Goal: Find specific page/section: Find specific page/section

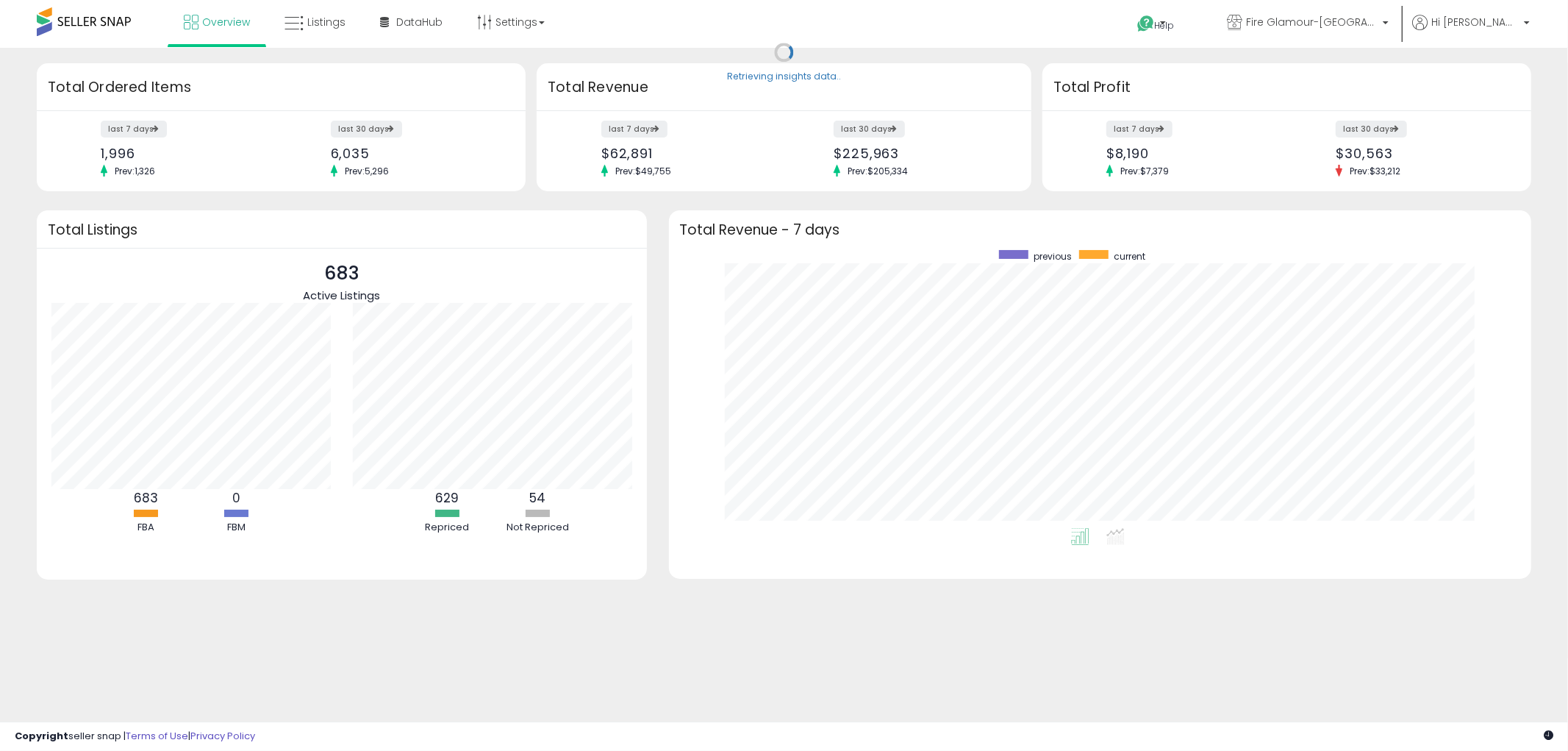
scroll to position [277, 833]
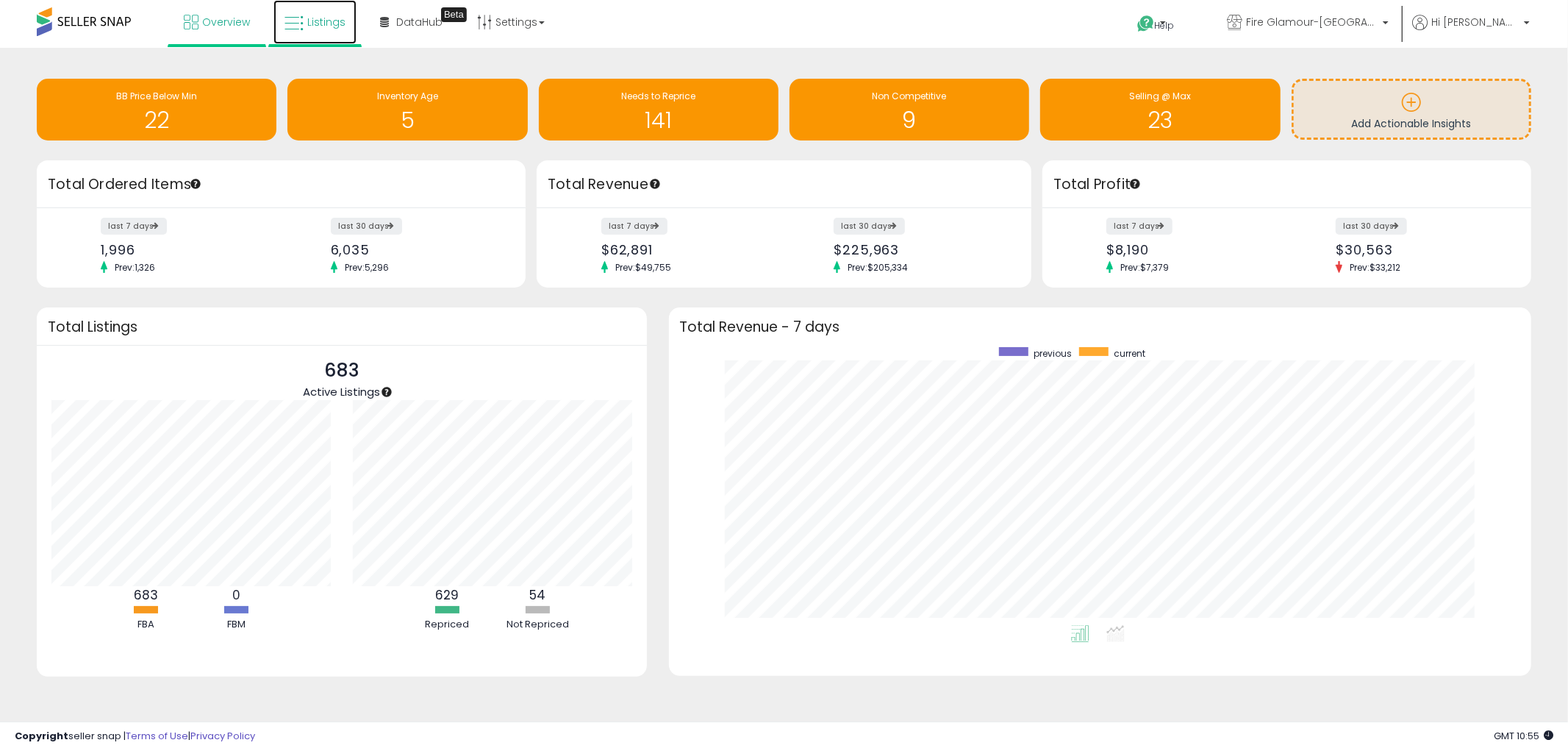
click at [324, 13] on link "Listings" at bounding box center [315, 22] width 83 height 44
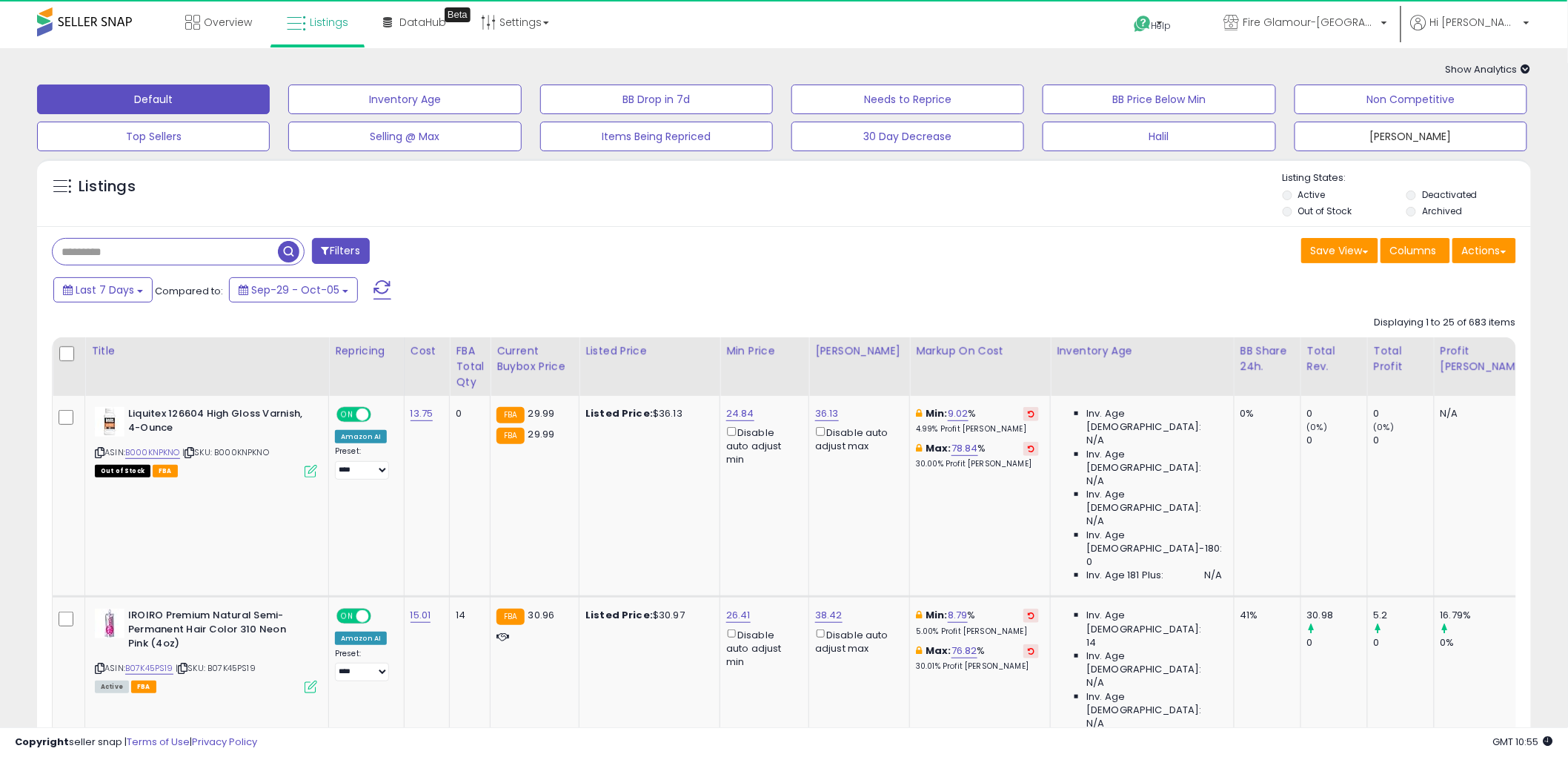
drag, startPoint x: 1427, startPoint y: 123, endPoint x: 1390, endPoint y: 173, distance: 62.2
click at [1427, 127] on button "Fatih" at bounding box center [1411, 136] width 232 height 29
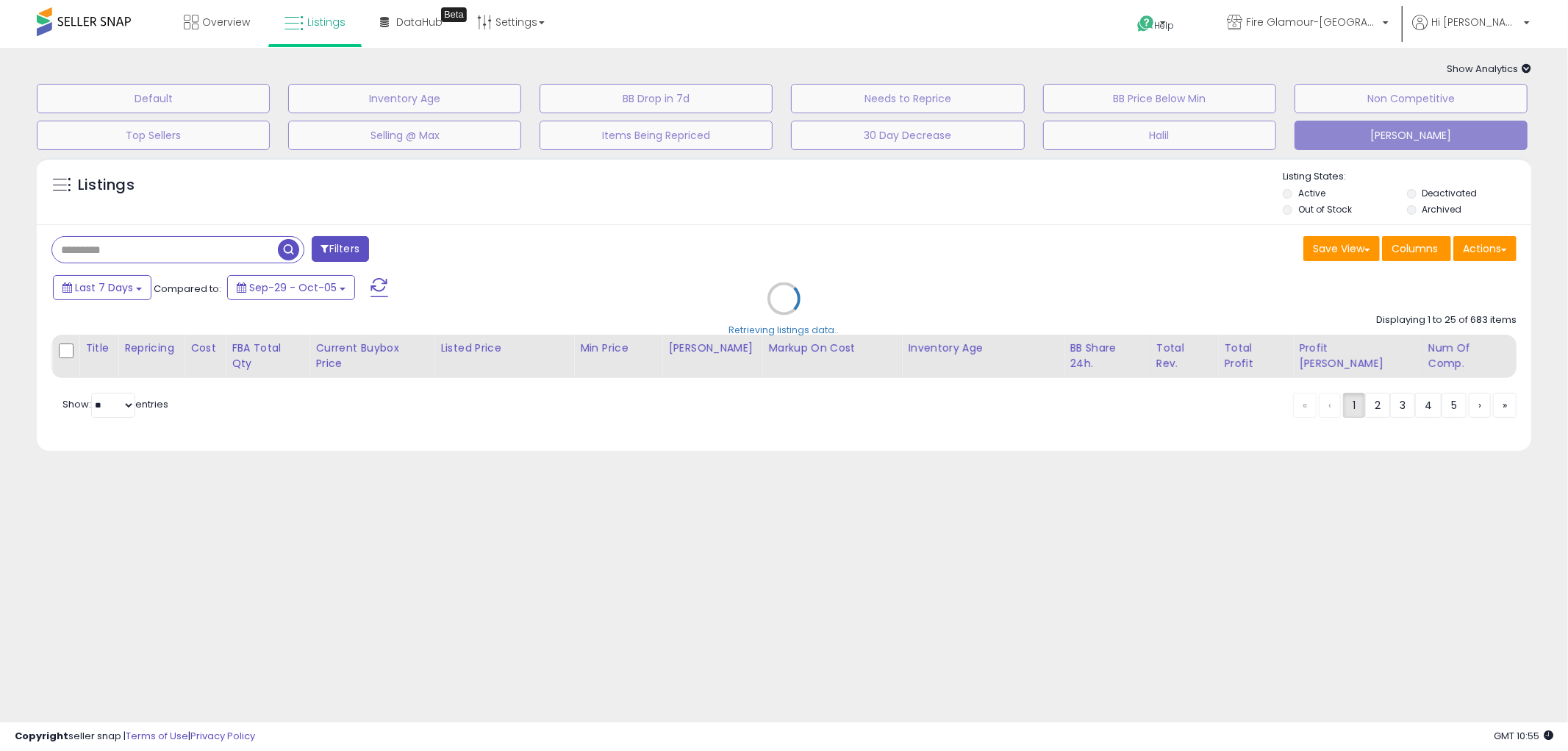
click at [1342, 211] on div "Retrieving listings data.." at bounding box center [784, 310] width 1516 height 319
click at [1328, 203] on div "Retrieving listings data.." at bounding box center [784, 310] width 1516 height 319
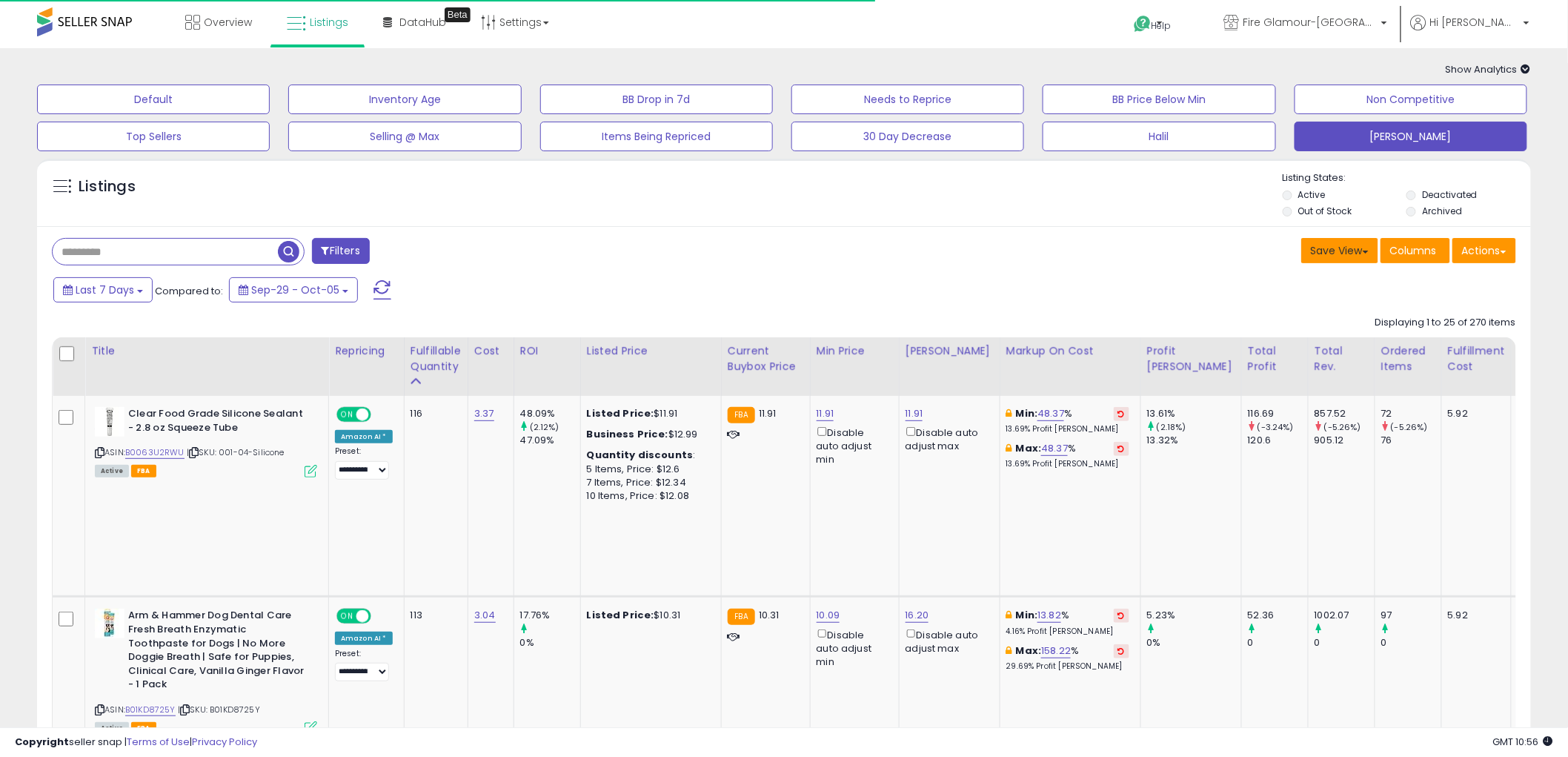
click at [1338, 260] on button "Save View" at bounding box center [1340, 251] width 77 height 25
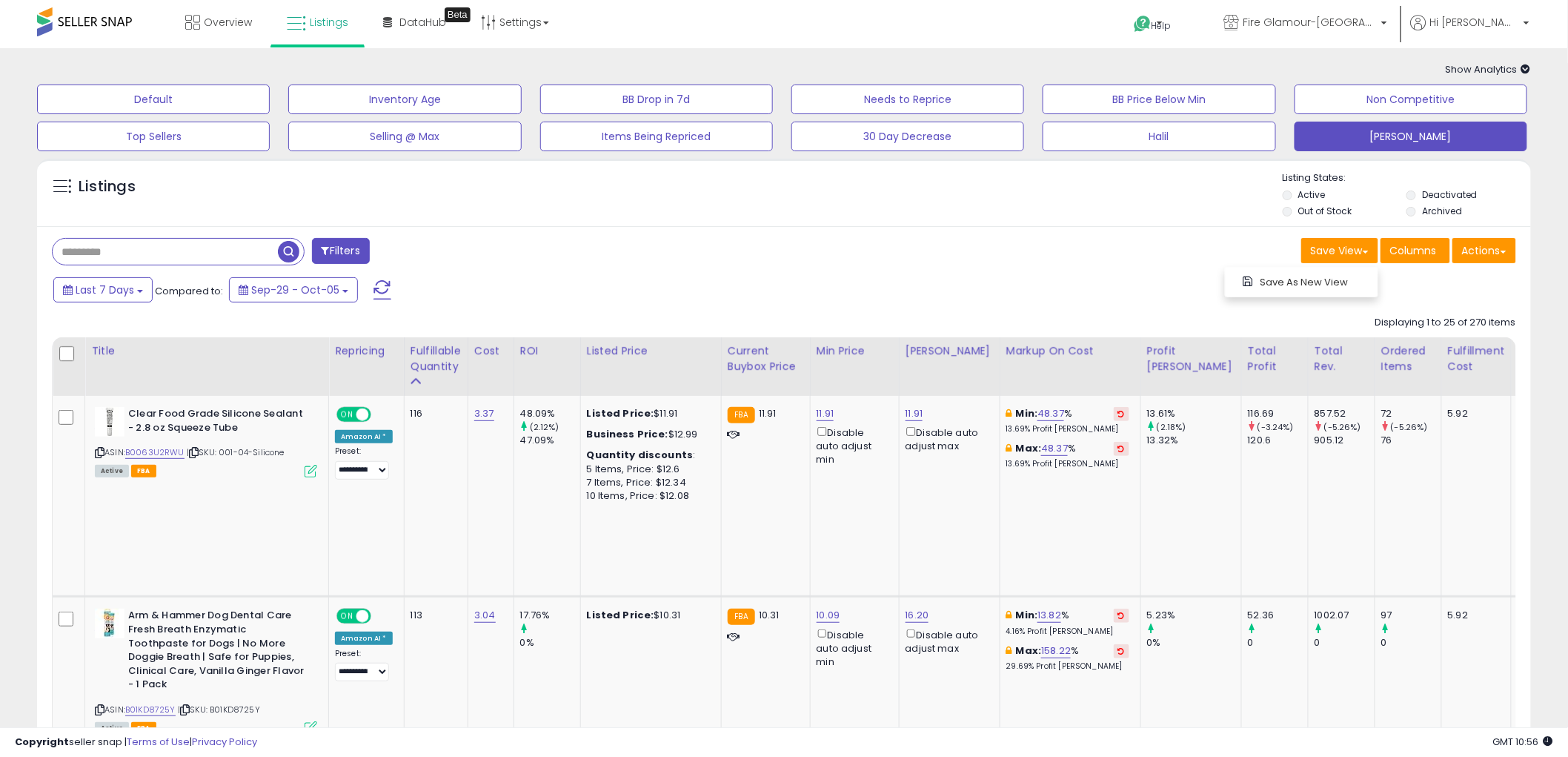
click at [1246, 245] on div "Save View Save As New View Columns Actions Import" at bounding box center [1155, 253] width 743 height 29
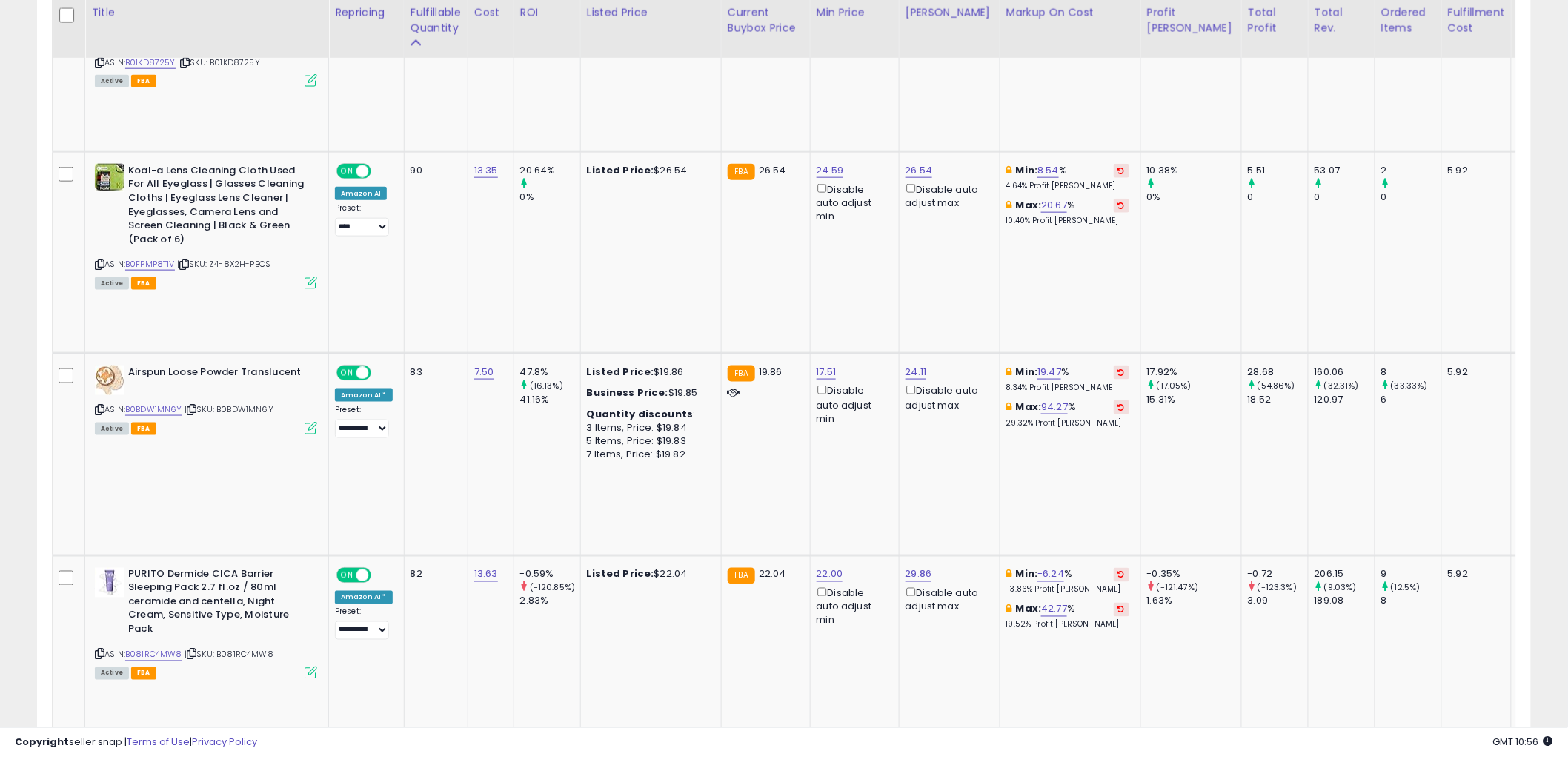
scroll to position [741, 0]
